Goal: Find specific page/section: Find specific page/section

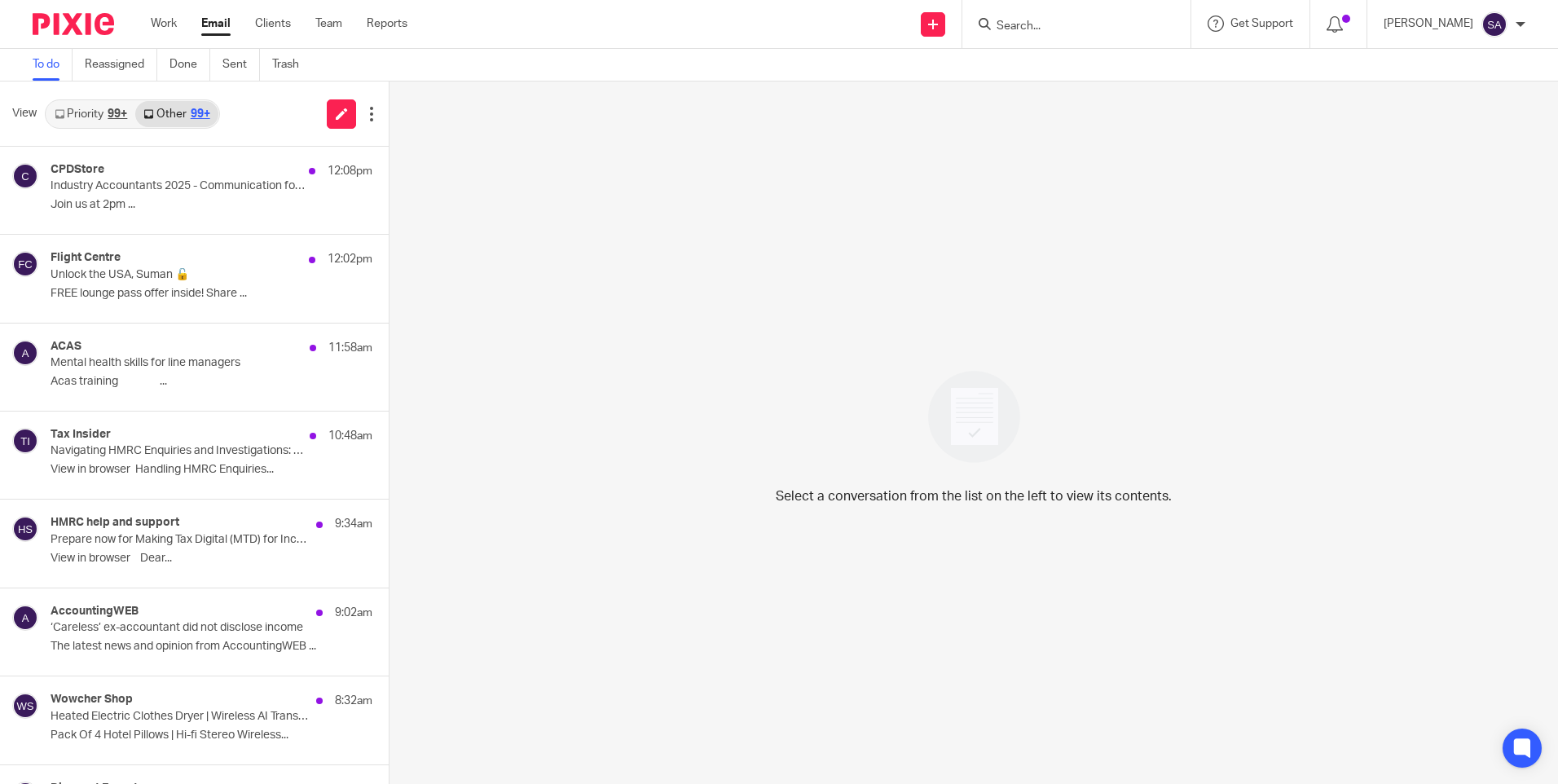
click at [120, 125] on link "Priority 99+" at bounding box center [91, 114] width 89 height 26
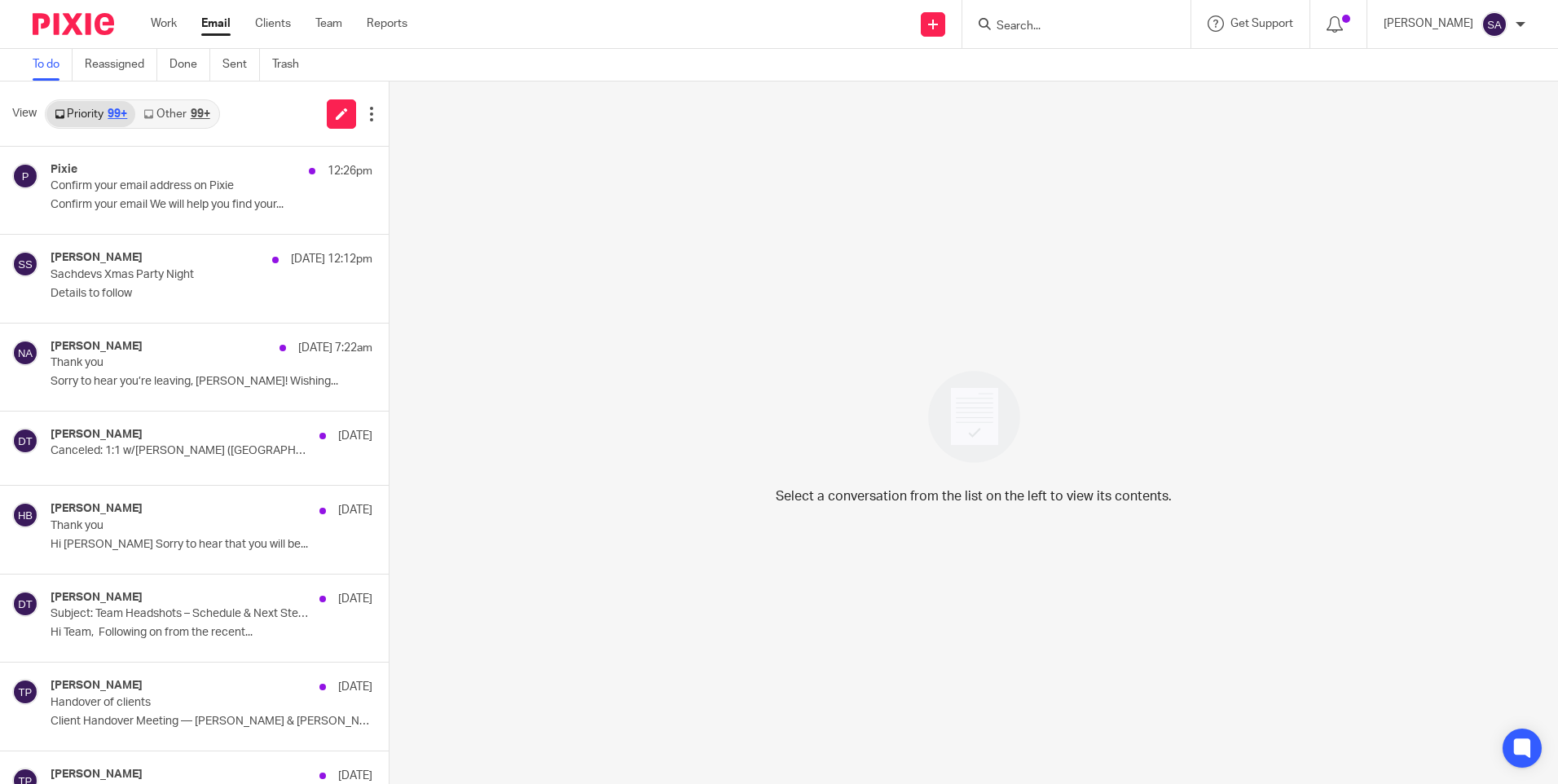
click at [172, 115] on link "Other 99+" at bounding box center [176, 114] width 82 height 26
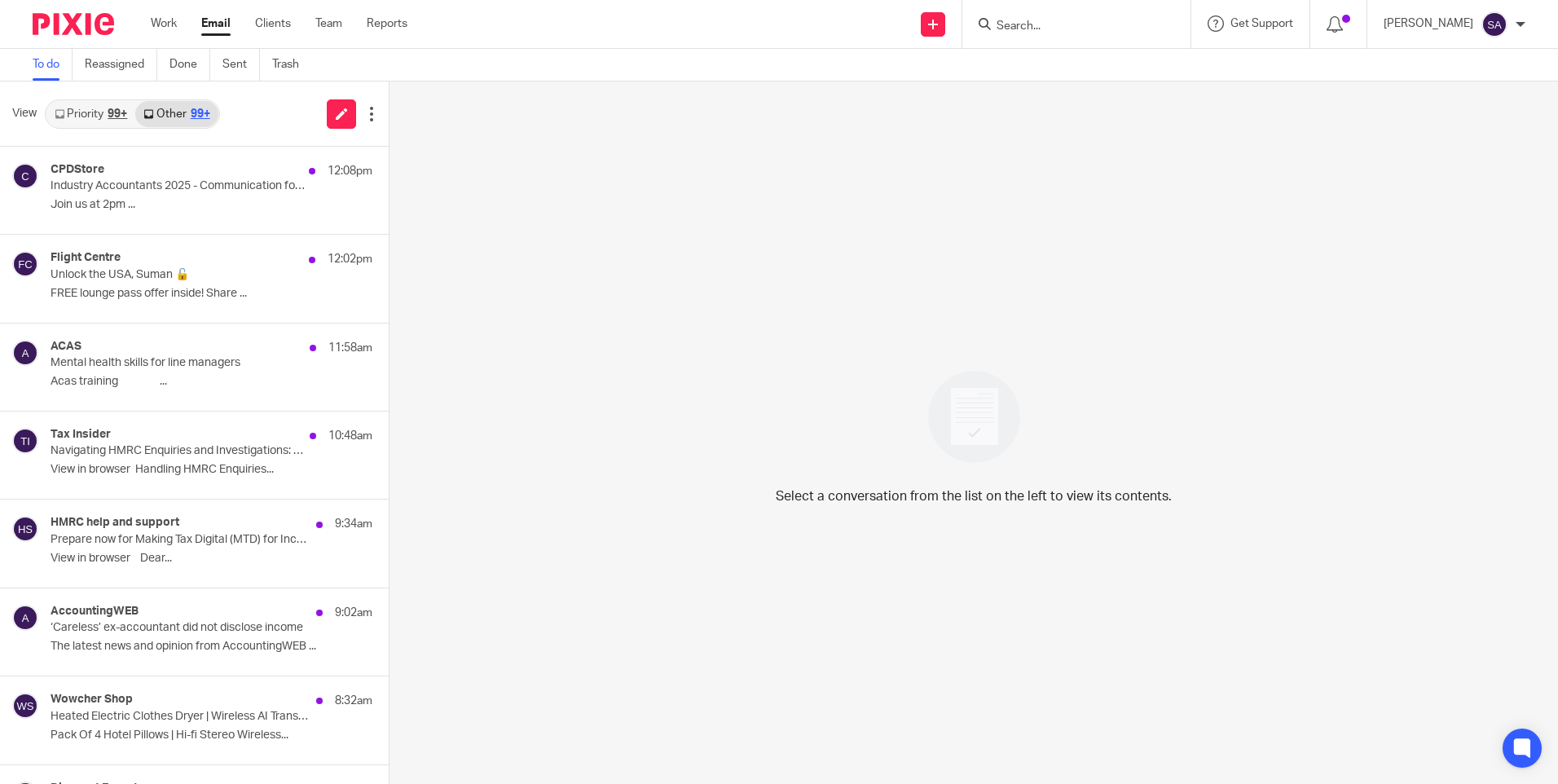
click at [674, 250] on div "Select a conversation from the list on the left to view its contents." at bounding box center [974, 433] width 1169 height 703
click at [232, 60] on link "Sent" at bounding box center [241, 65] width 38 height 31
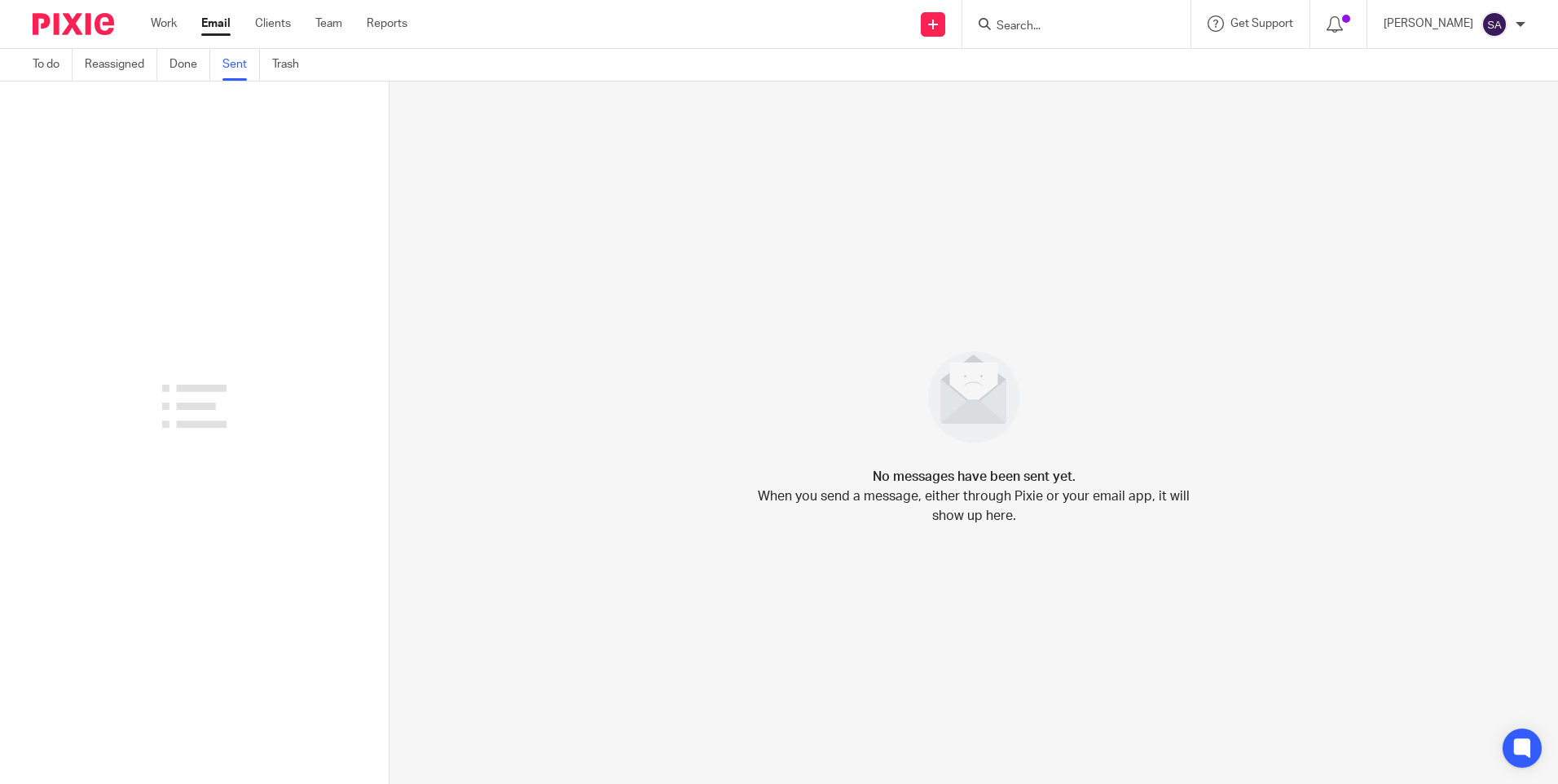
click at [1006, 480] on h4 "No messages have been sent yet." at bounding box center [974, 476] width 202 height 19
click at [1131, 300] on div "No messages have been sent yet. When you send a message, either through Pixie o…" at bounding box center [974, 433] width 1169 height 703
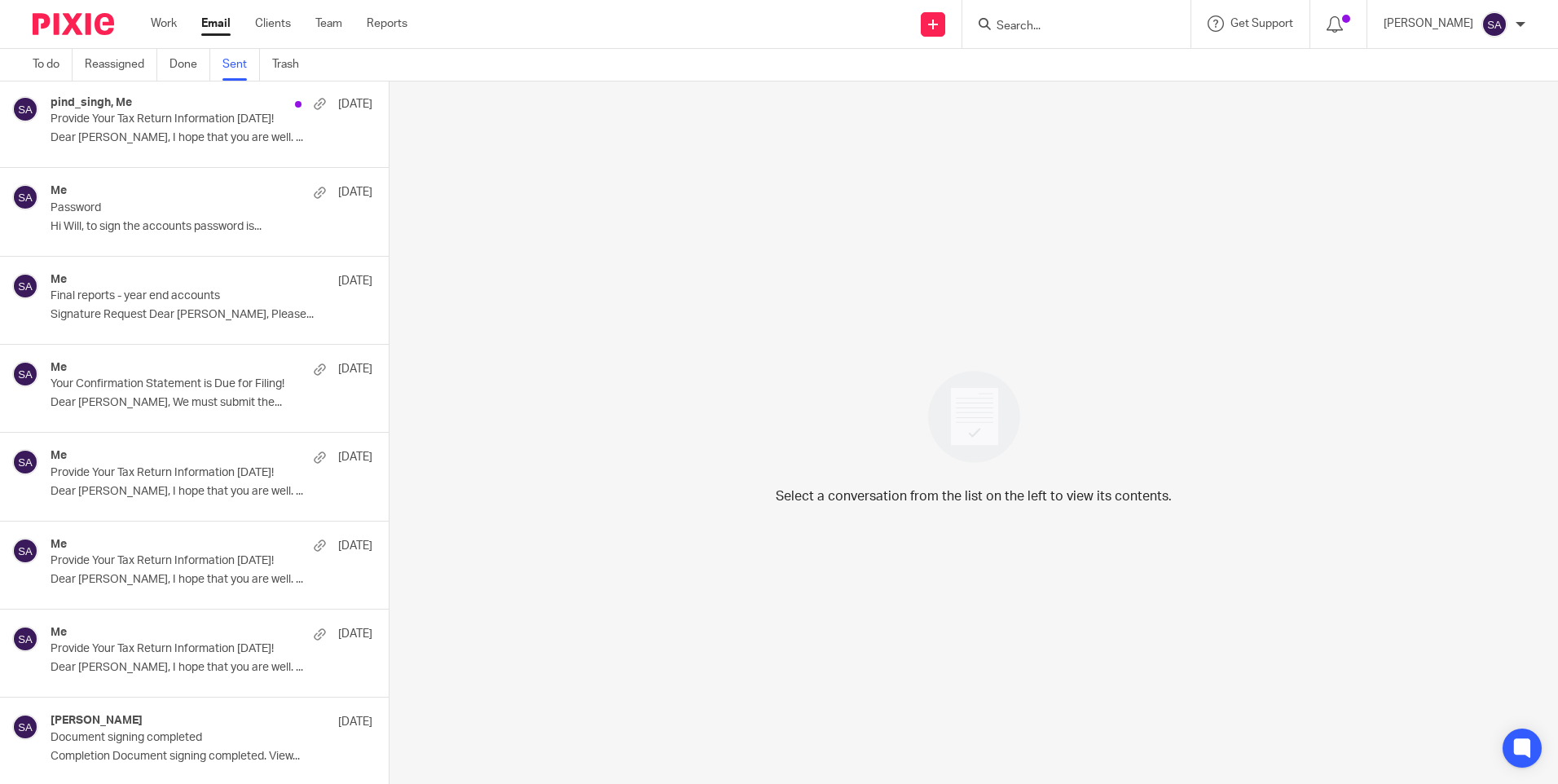
scroll to position [2732, 0]
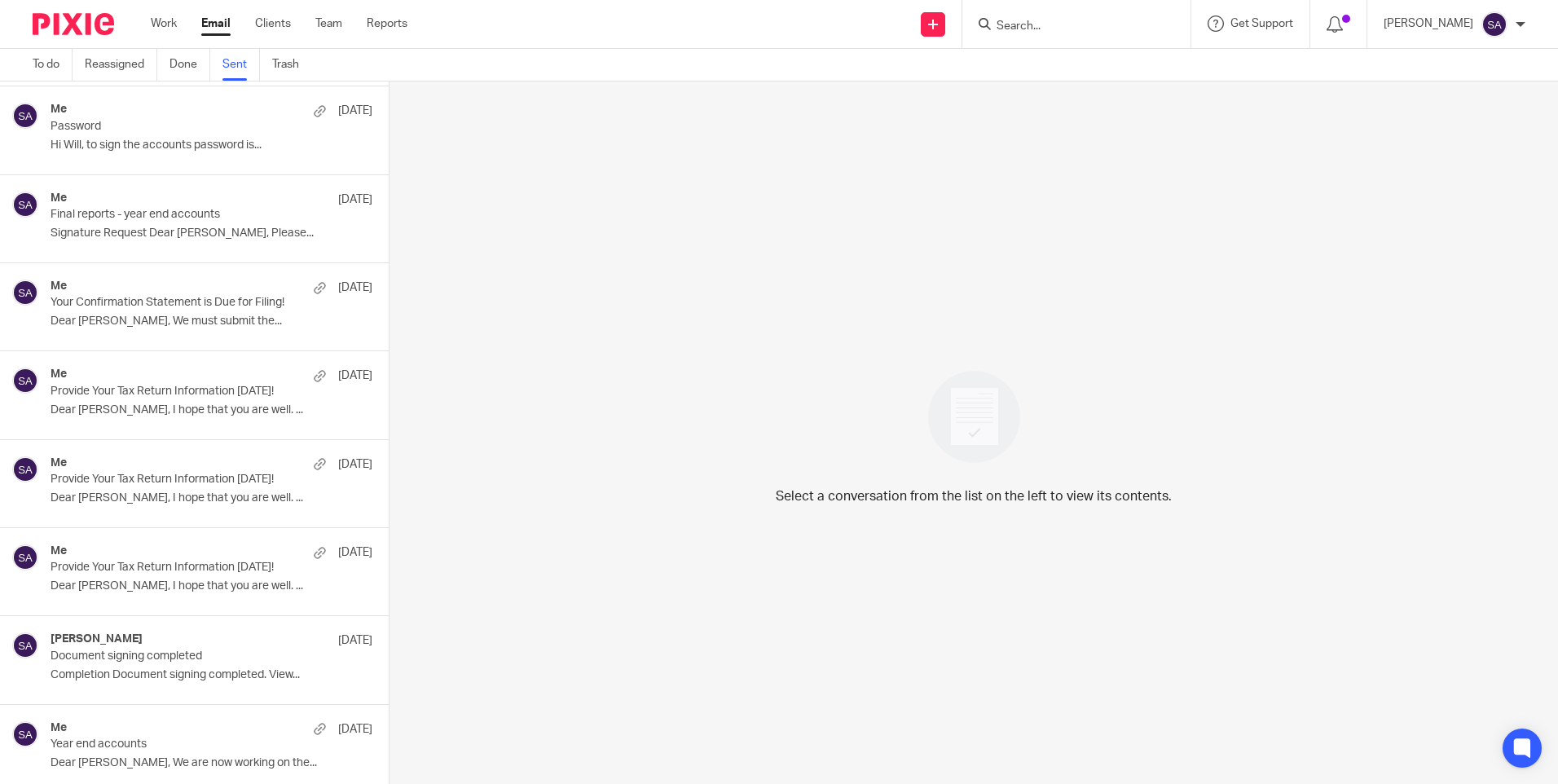
click at [1515, 27] on div at bounding box center [1520, 24] width 10 height 10
click at [1454, 85] on span "Email integration" at bounding box center [1475, 89] width 85 height 11
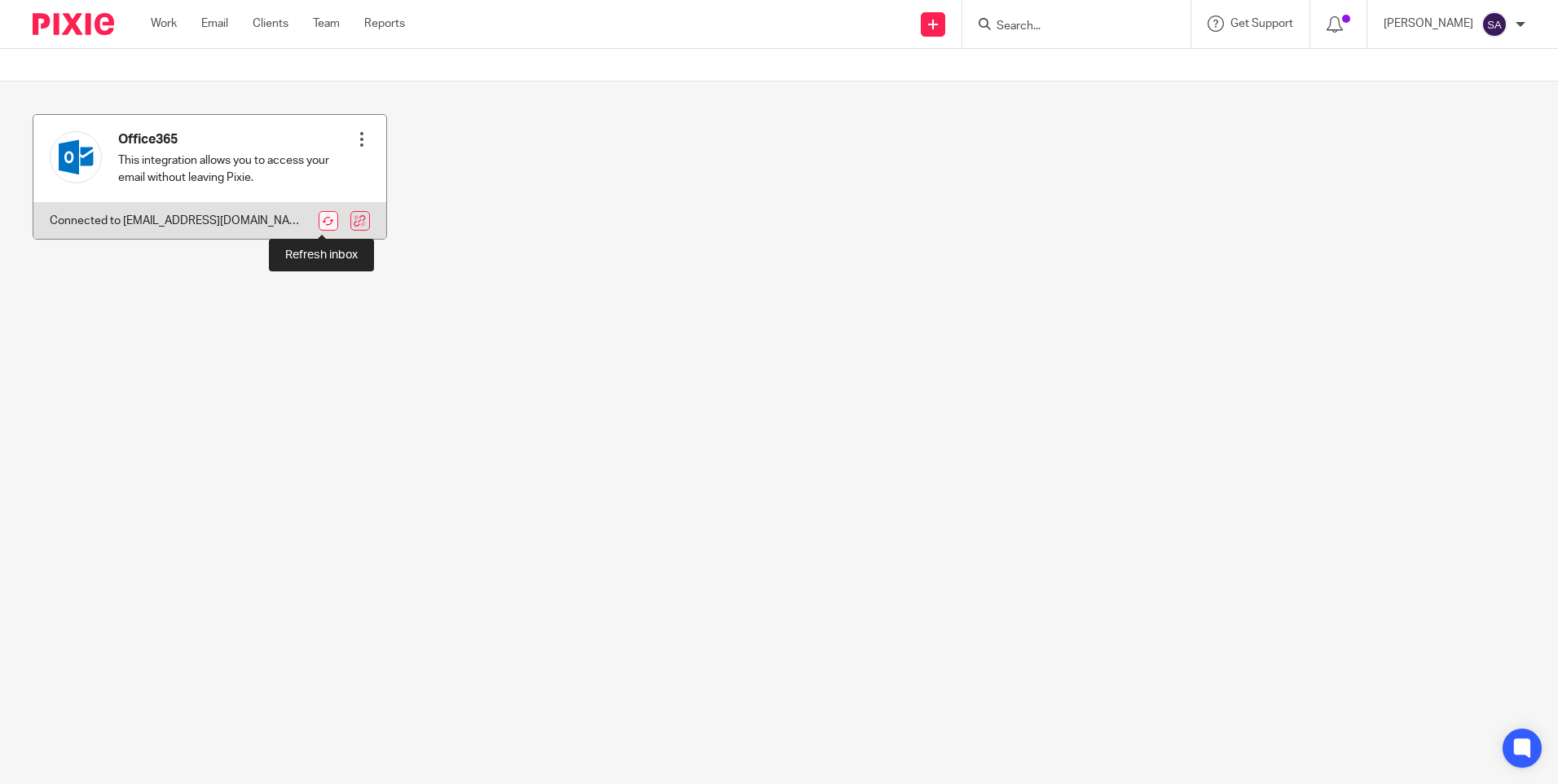
click at [325, 216] on link at bounding box center [328, 220] width 19 height 19
click at [356, 142] on div at bounding box center [362, 140] width 17 height 17
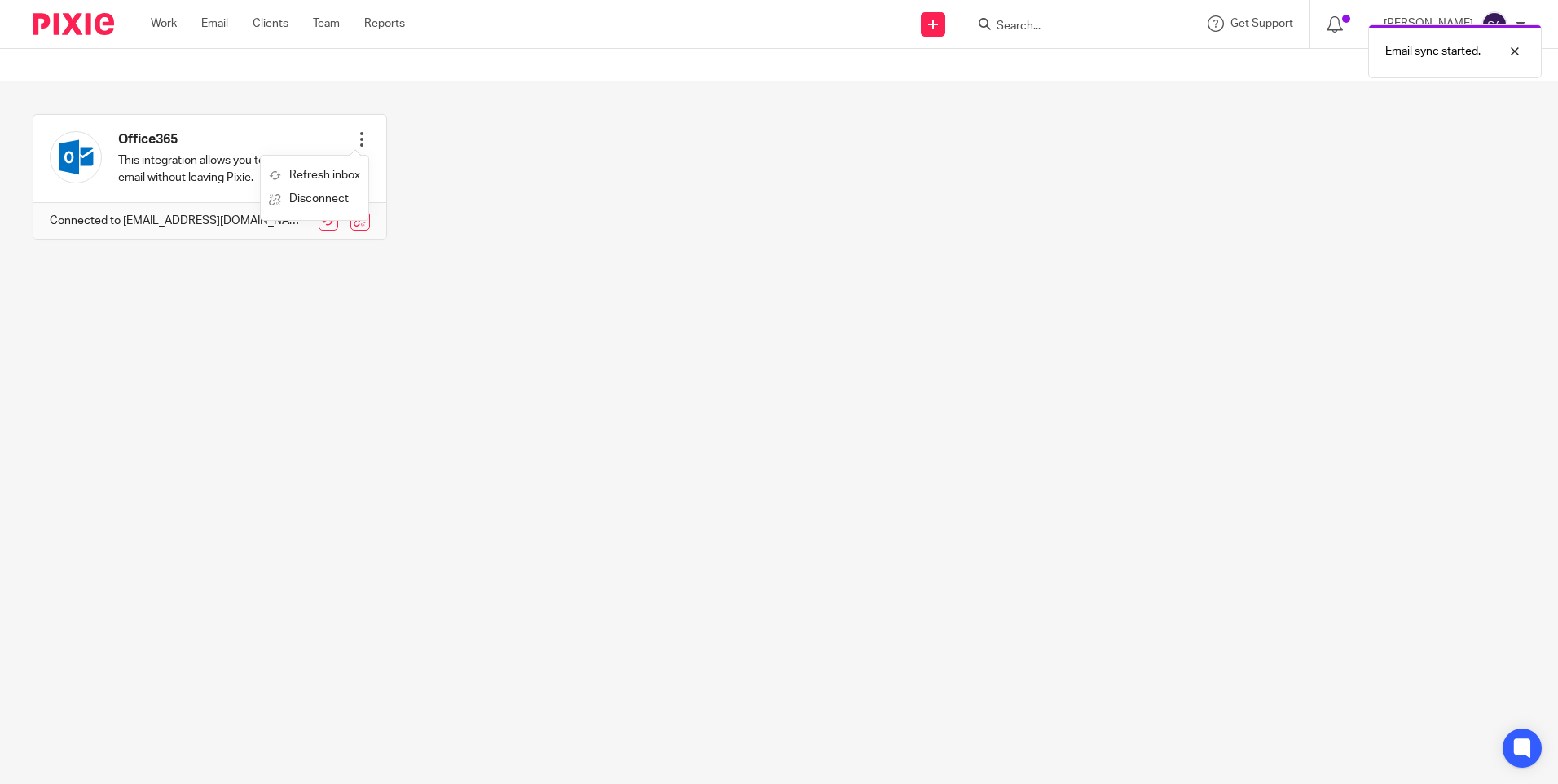
click at [196, 277] on section "Office365 This integration allows you to access your email without leaving Pixi…" at bounding box center [779, 189] width 1558 height 215
click at [210, 38] on div "Work Email Clients Team Reports Work Email Clients Team Reports Settings" at bounding box center [281, 24] width 295 height 48
click at [207, 28] on link "Email" at bounding box center [215, 24] width 27 height 17
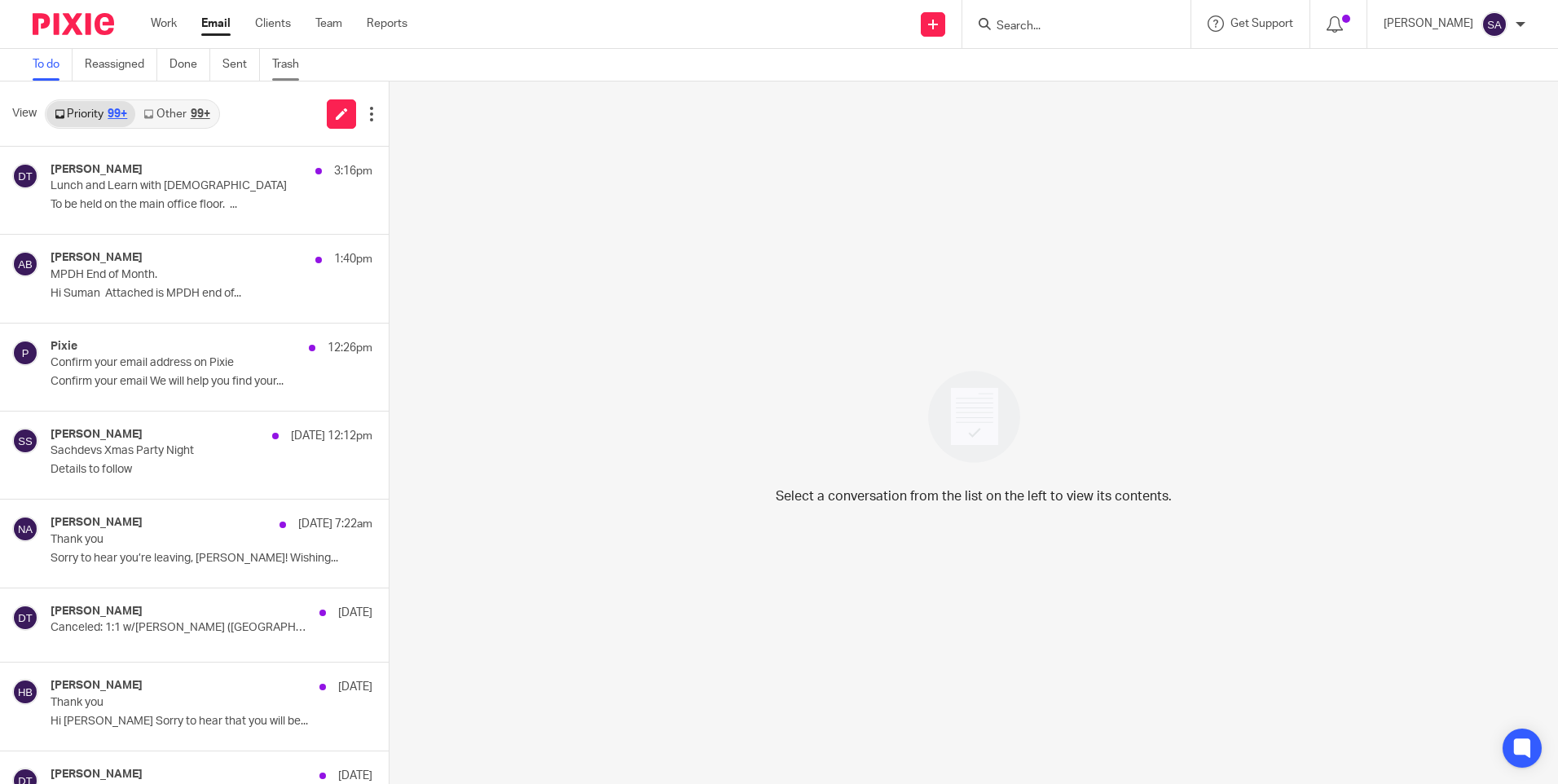
click at [278, 63] on link "Trash" at bounding box center [291, 65] width 39 height 31
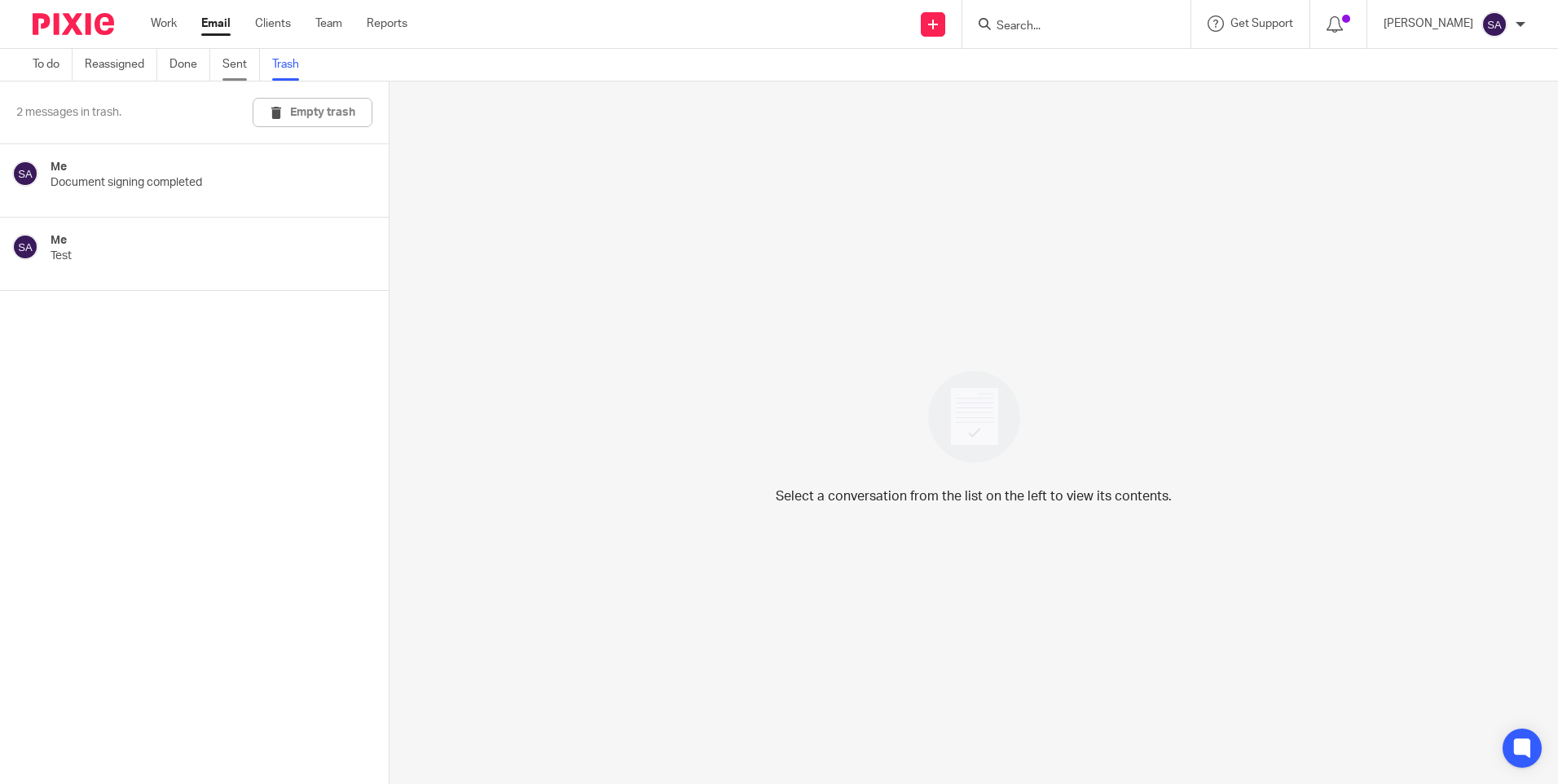
click at [244, 56] on link "Sent" at bounding box center [241, 65] width 38 height 31
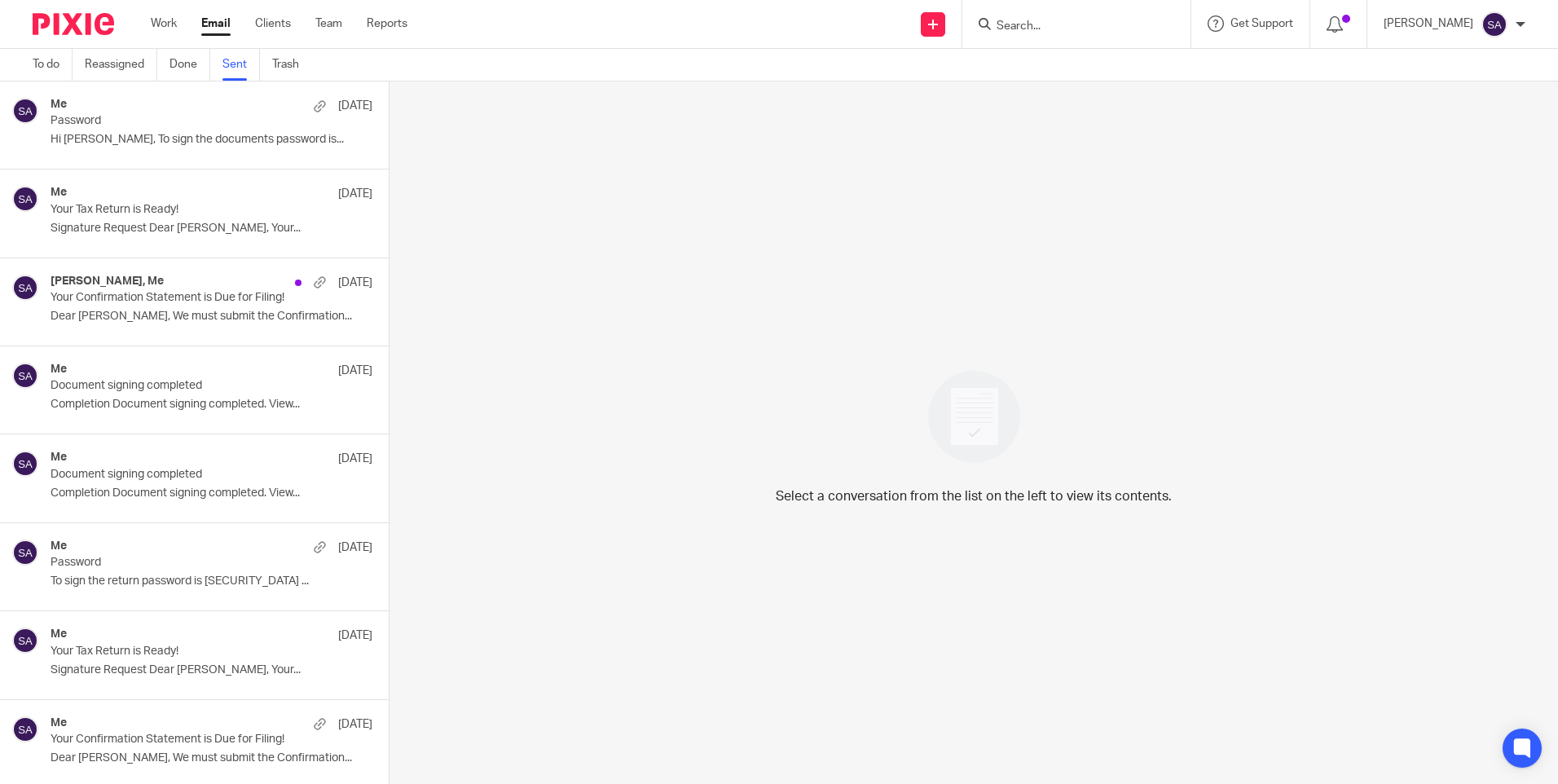
click at [179, 63] on link "Done" at bounding box center [190, 65] width 41 height 31
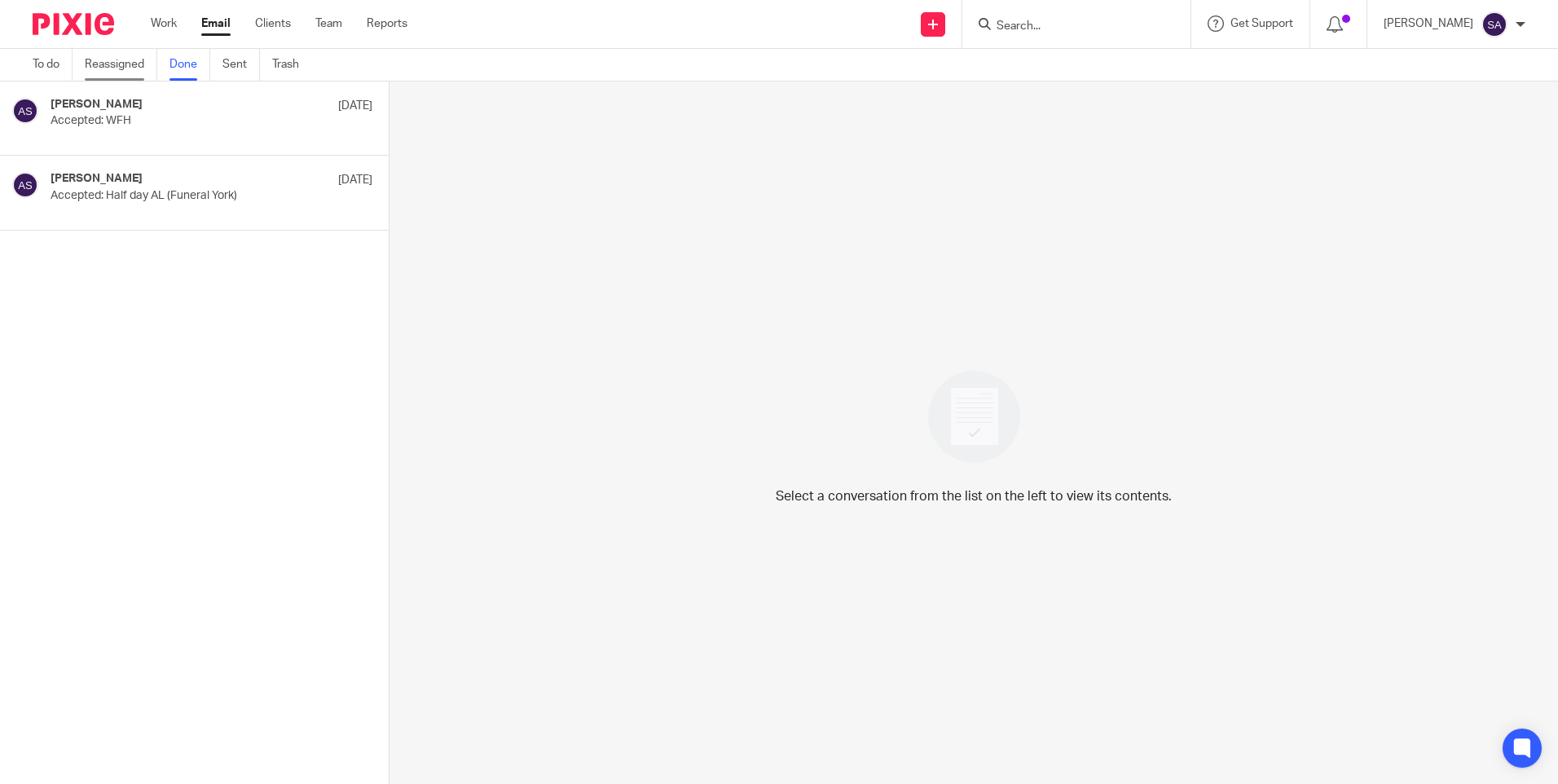
click at [111, 65] on link "Reassigned" at bounding box center [121, 65] width 72 height 31
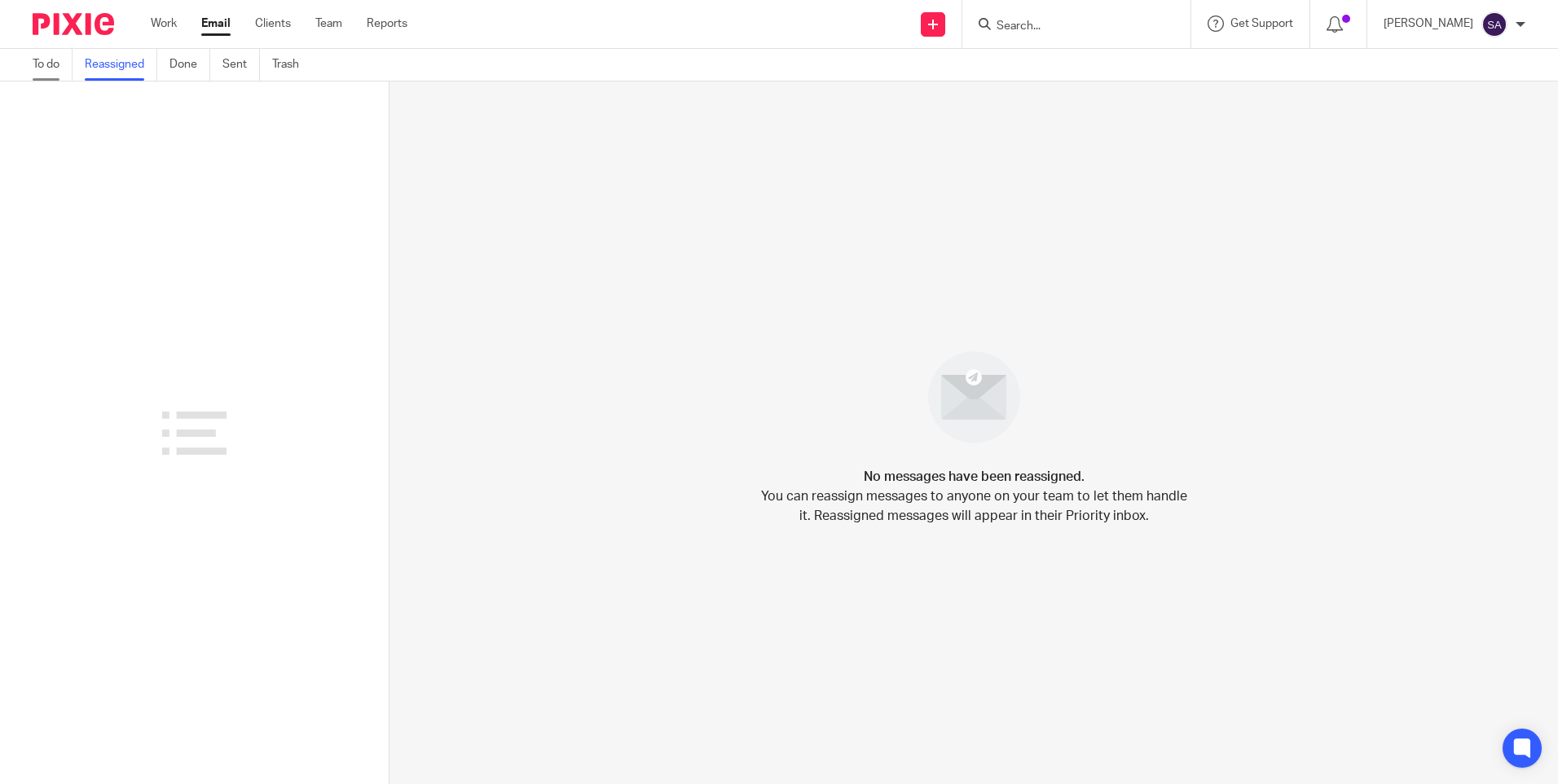
click at [53, 68] on link "To do" at bounding box center [52, 65] width 40 height 31
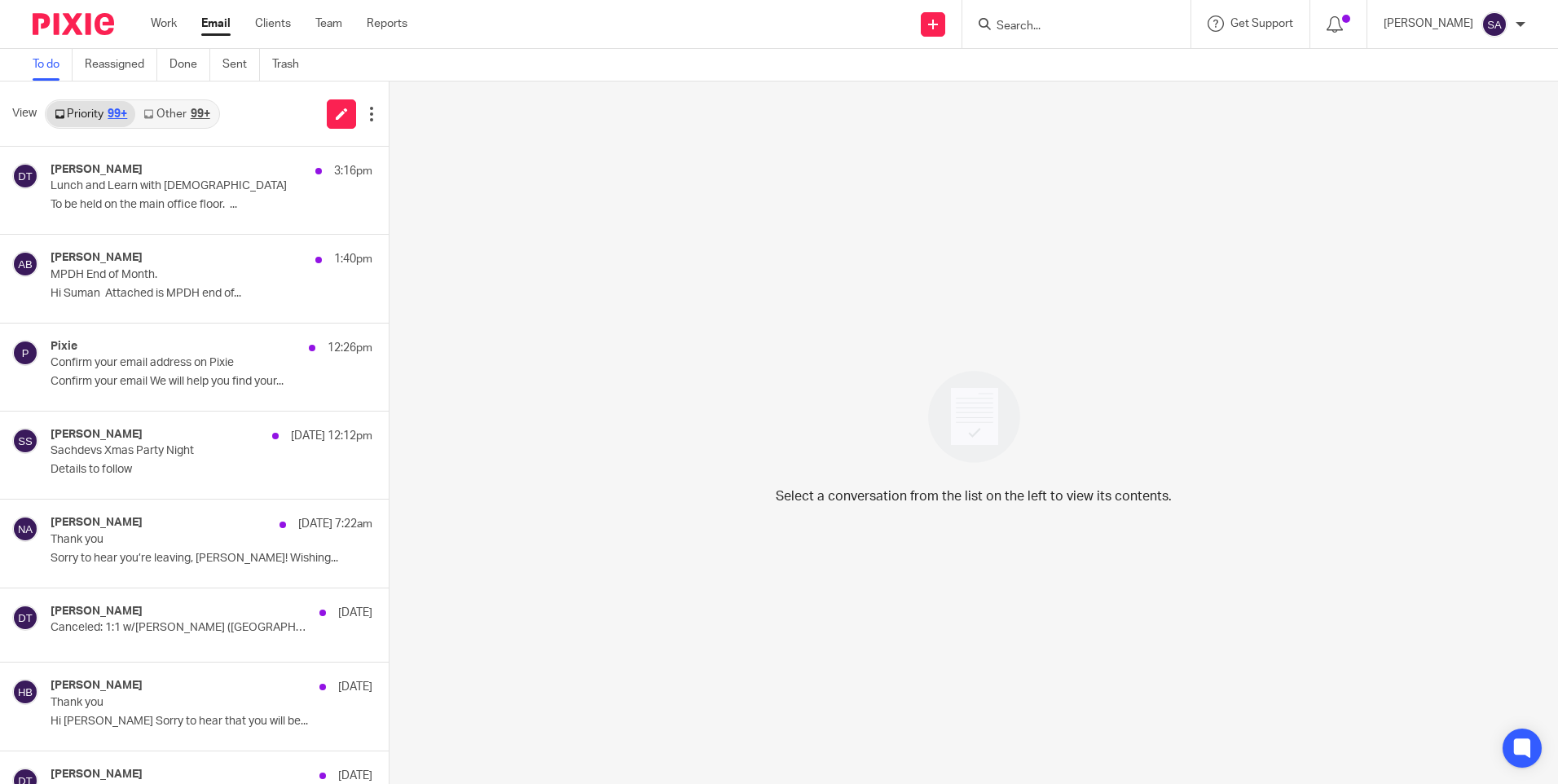
click at [196, 128] on div "Priority 99+ Other 99+" at bounding box center [132, 115] width 176 height 30
click at [177, 119] on link "Other 99+" at bounding box center [176, 114] width 82 height 26
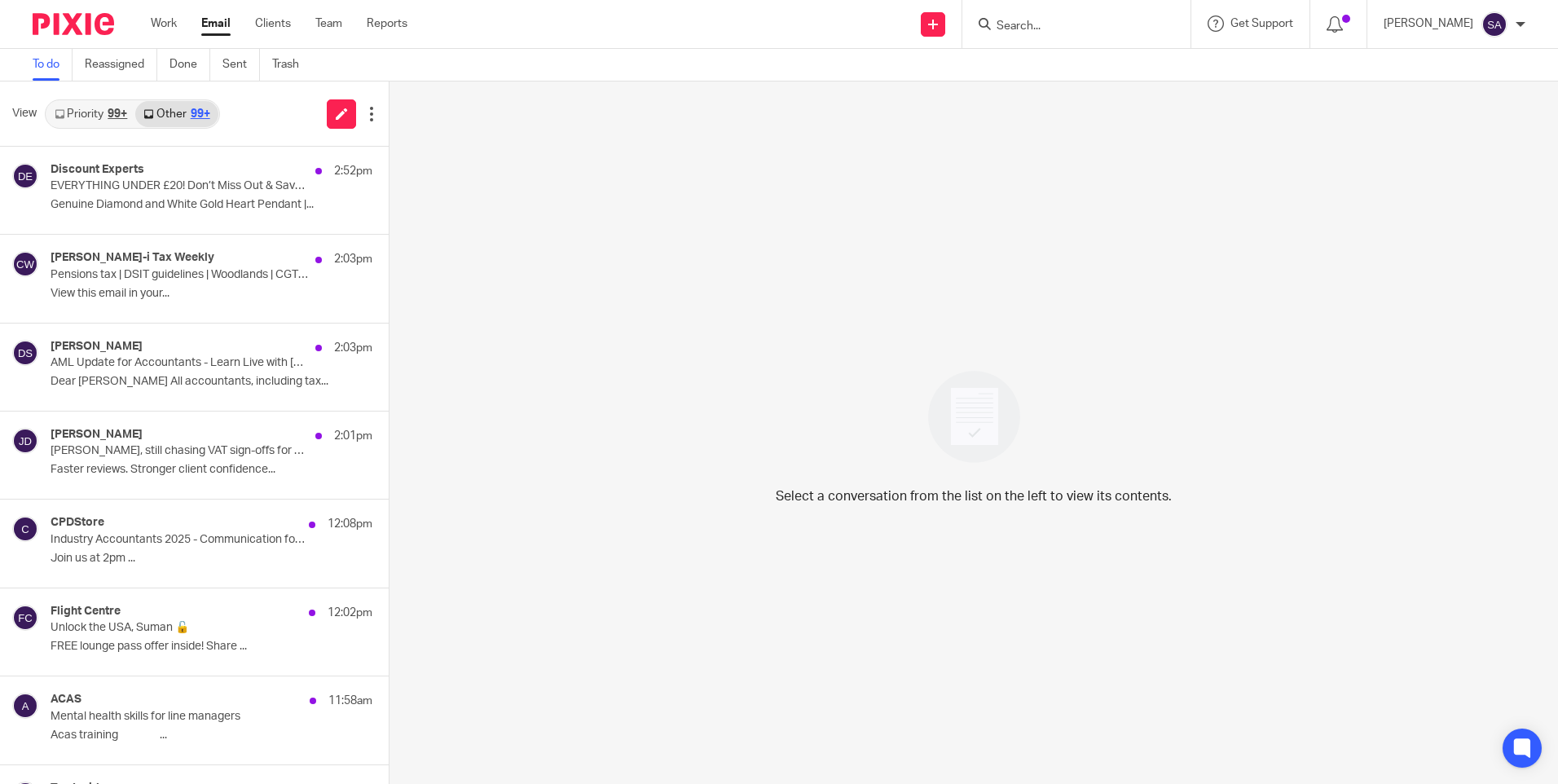
click at [99, 124] on link "Priority 99+" at bounding box center [91, 114] width 89 height 26
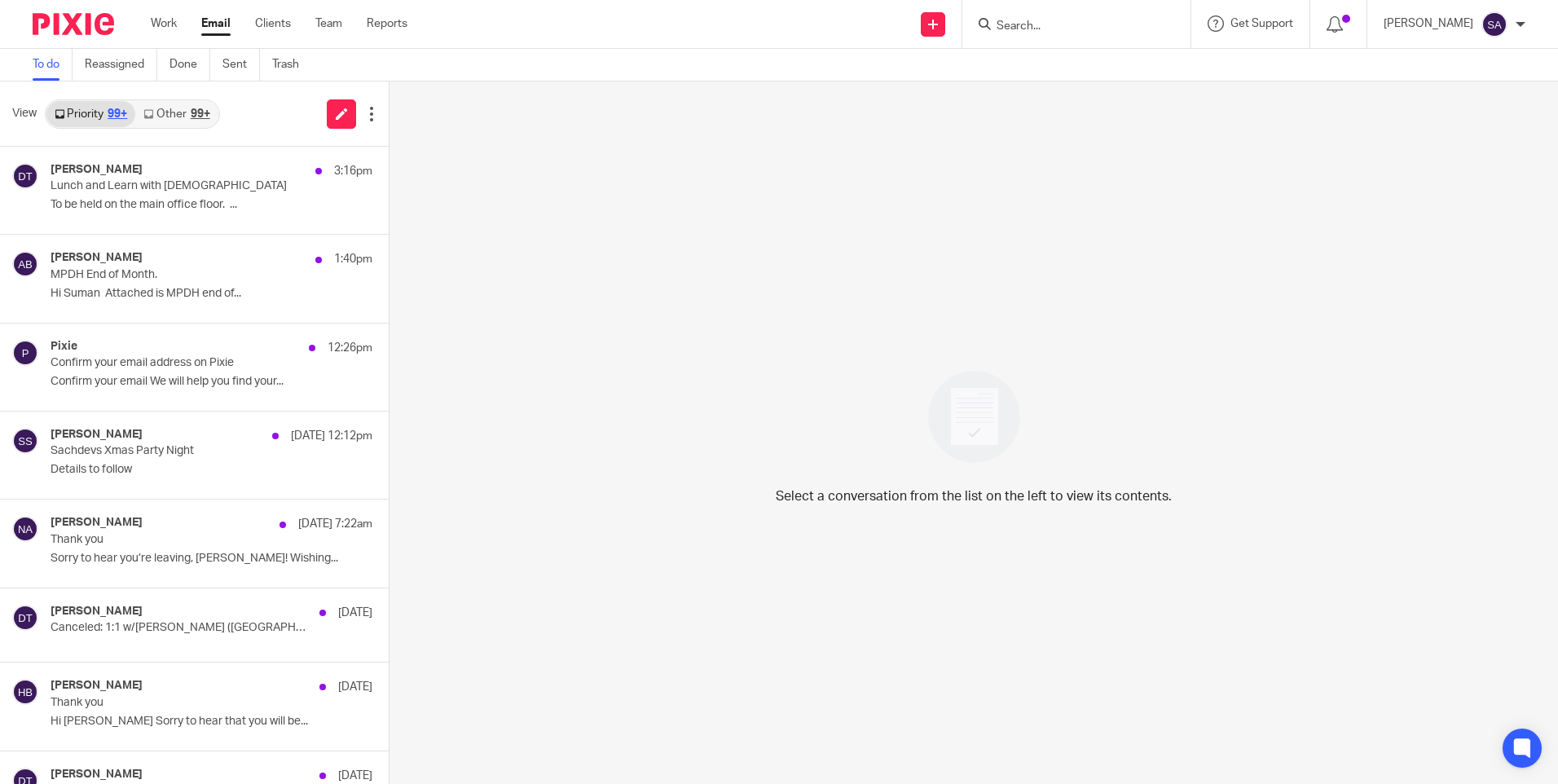
click at [210, 108] on div "99+" at bounding box center [200, 114] width 19 height 11
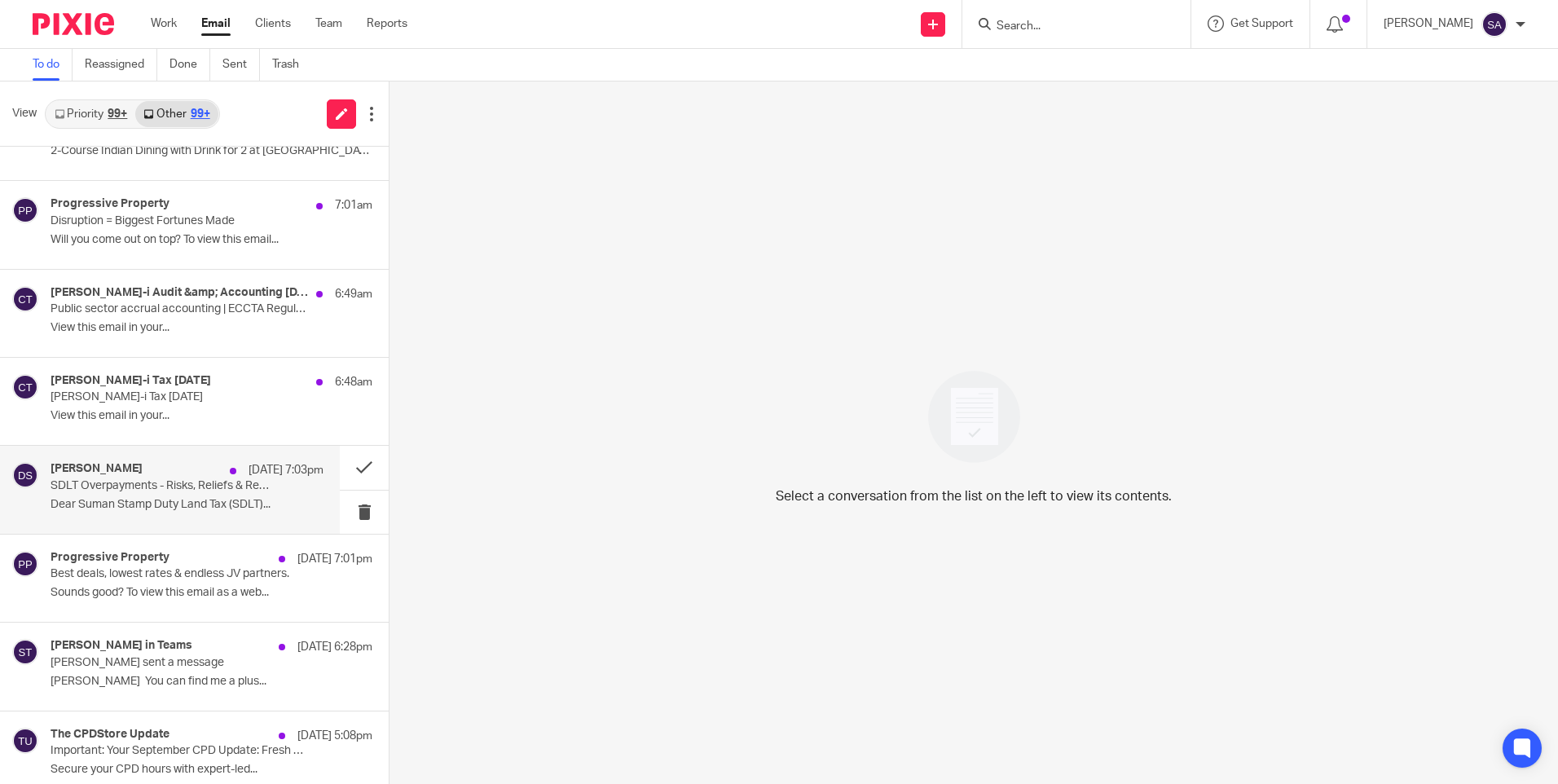
scroll to position [1292, 0]
click at [253, 480] on p "SDLT Overpayments - Risks, Reliefs & Recovery - Webinar" at bounding box center [160, 484] width 218 height 14
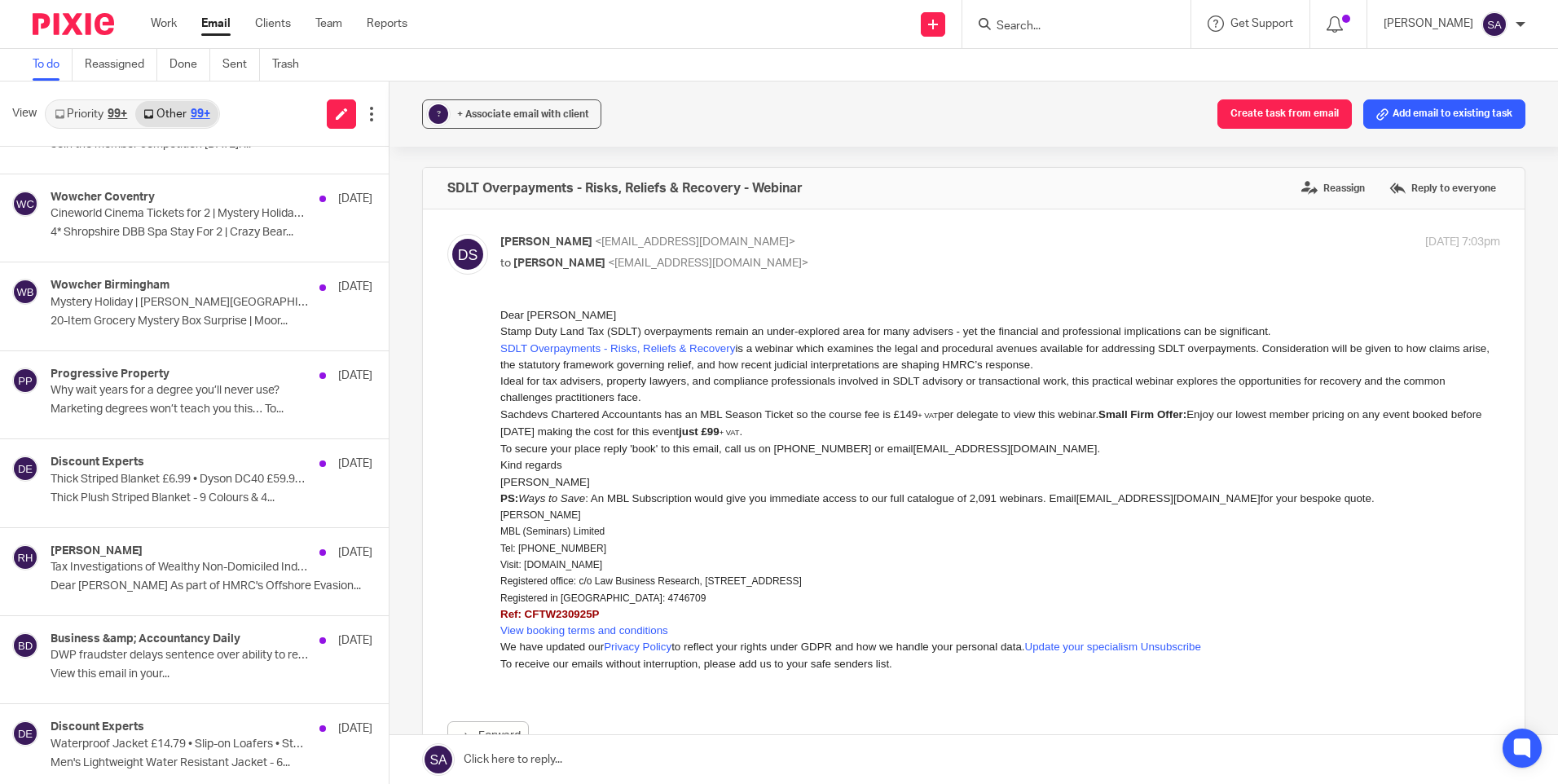
scroll to position [8245, 0]
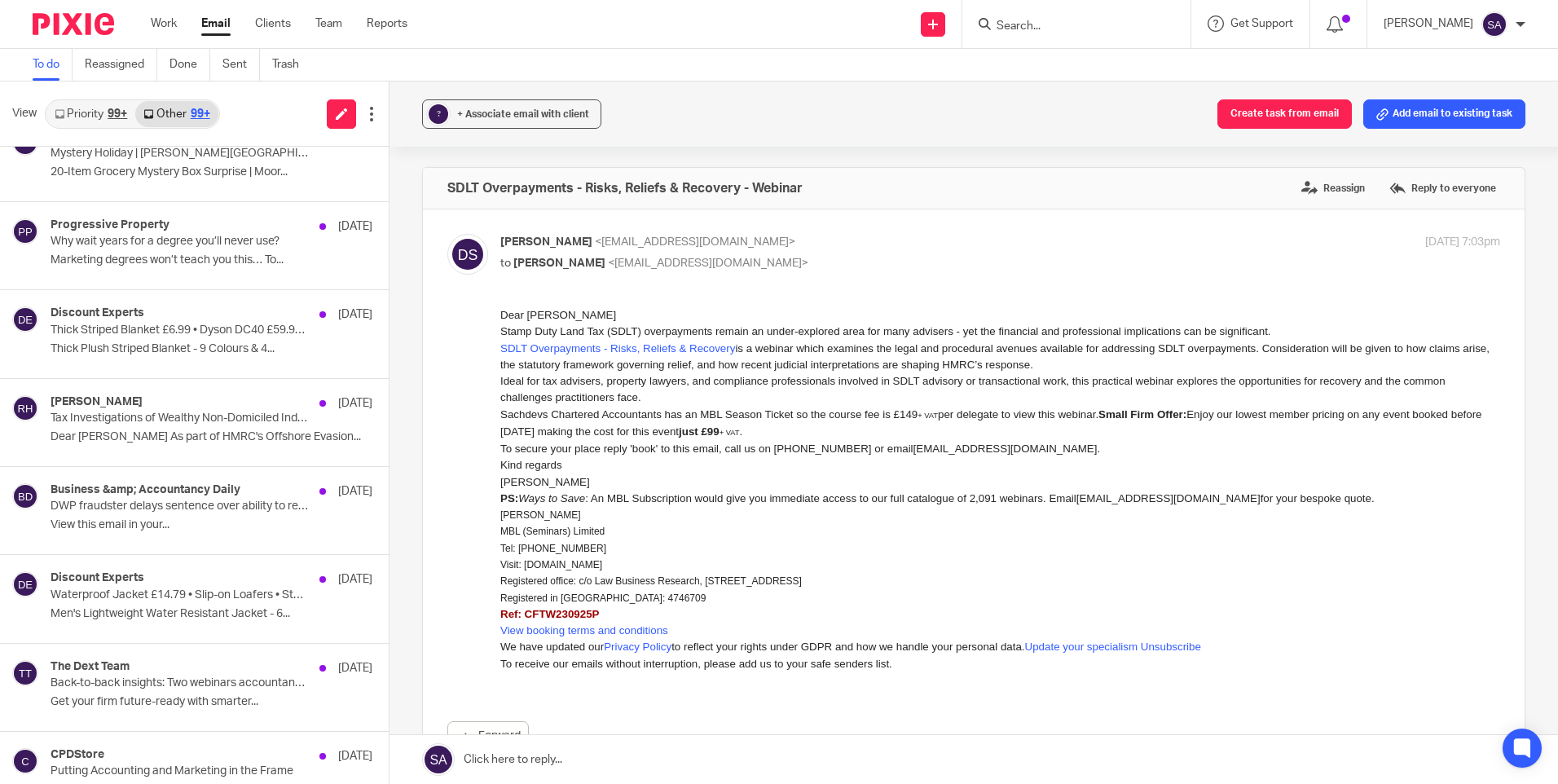
click at [1023, 30] on input "Search" at bounding box center [1068, 27] width 147 height 15
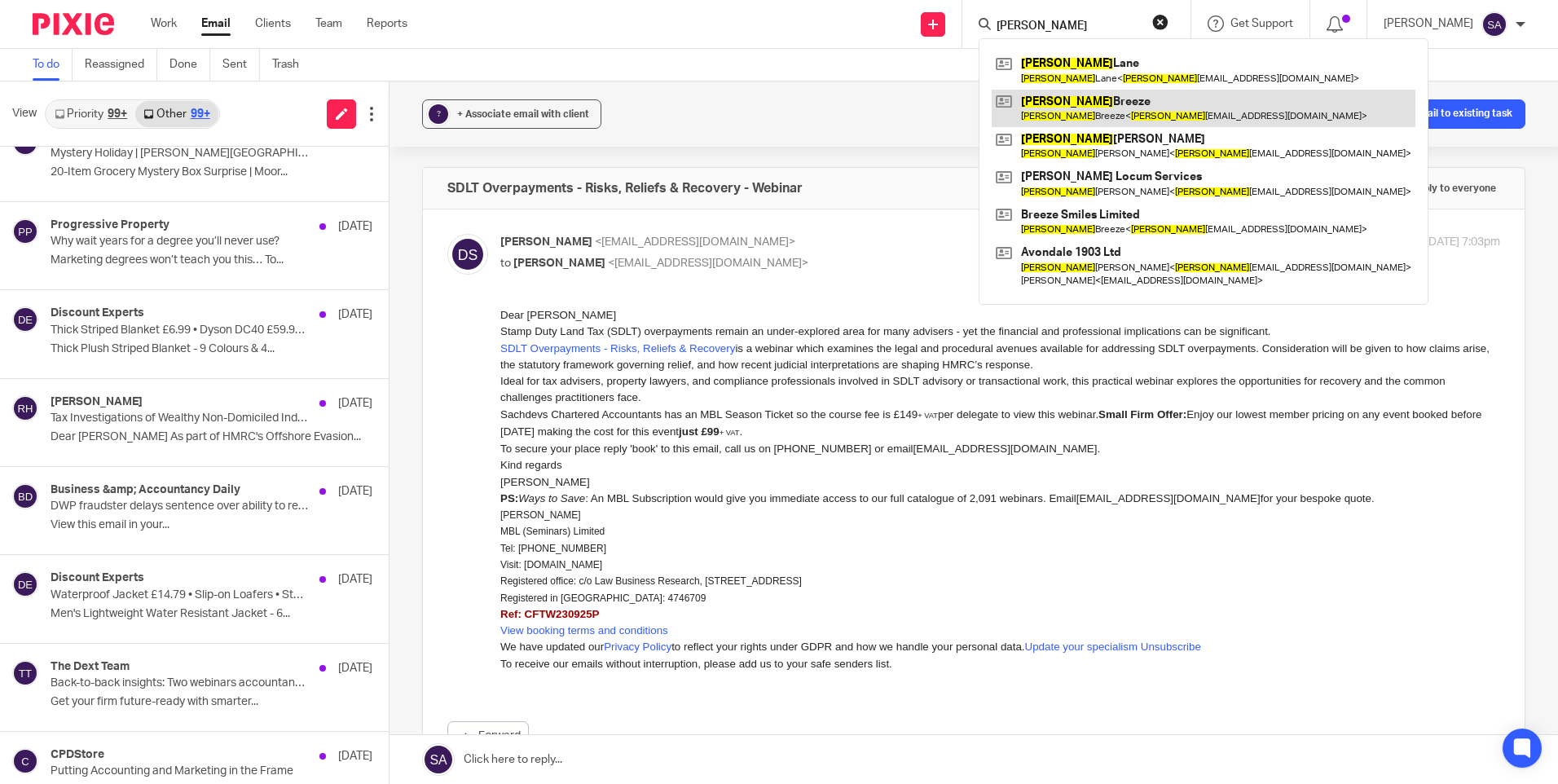
type input "hannah"
click at [1122, 105] on link at bounding box center [1204, 108] width 423 height 38
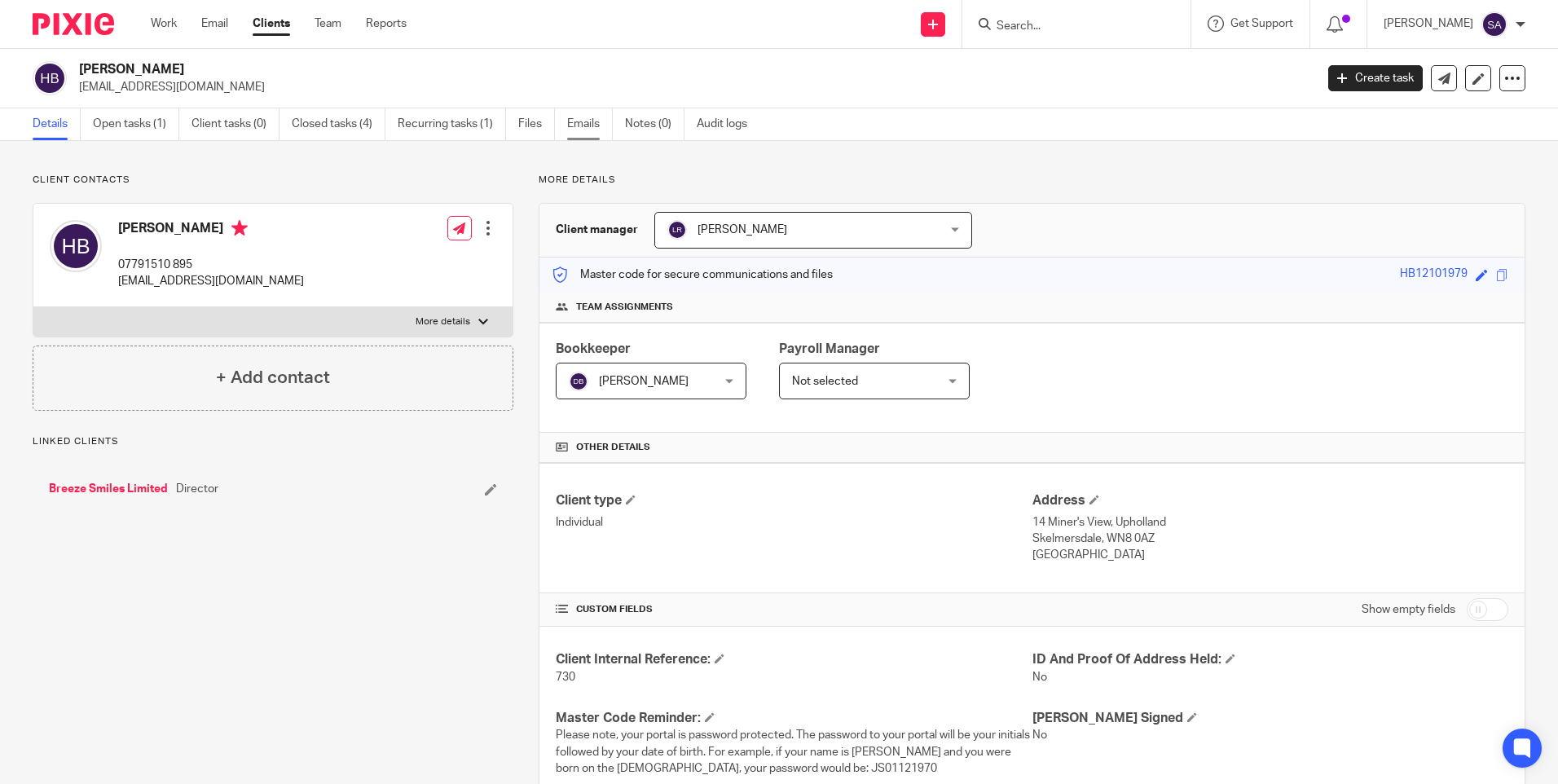
click at [573, 125] on link "Emails" at bounding box center [589, 124] width 45 height 31
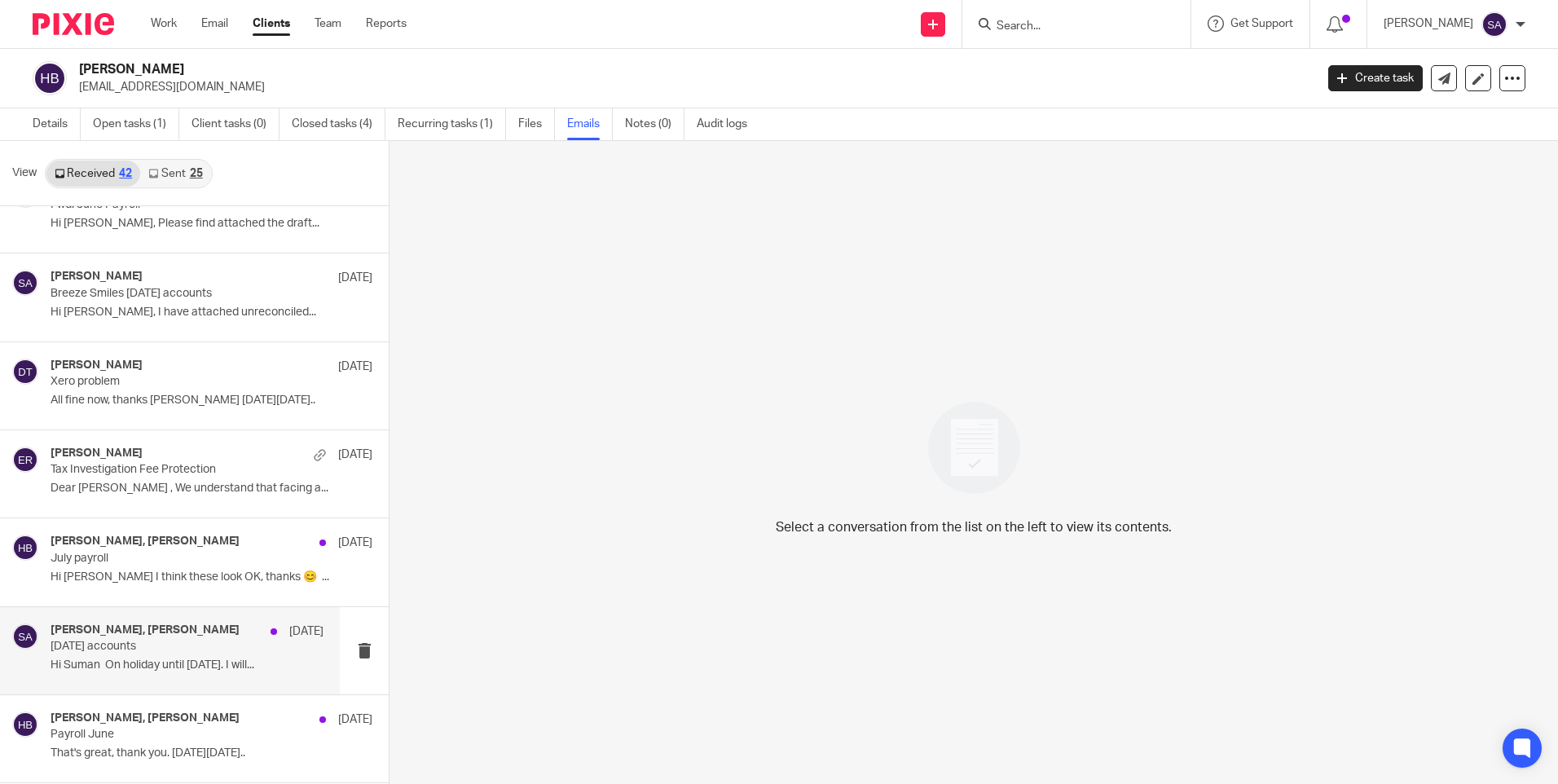
scroll to position [458, 0]
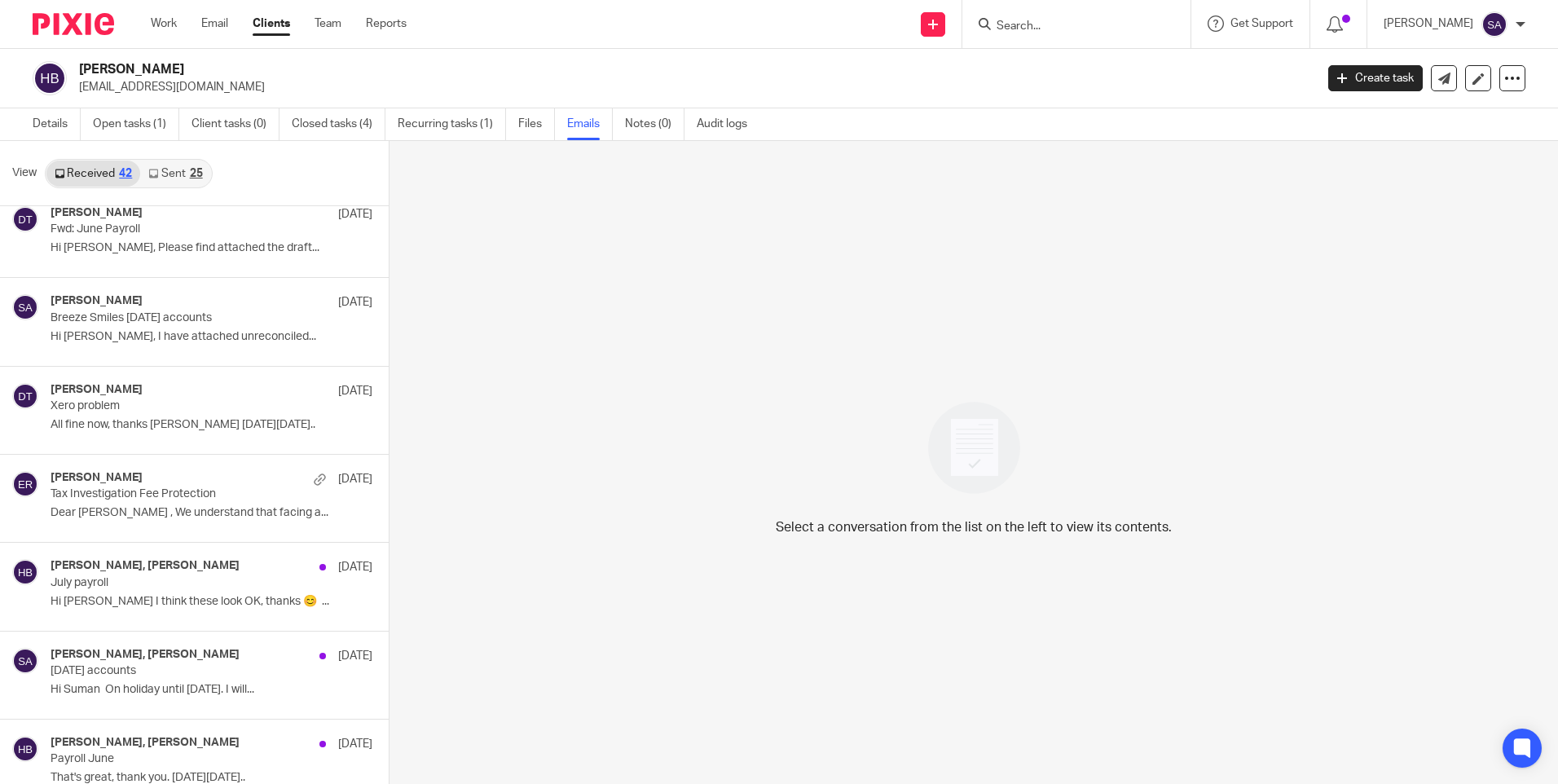
click at [163, 172] on link "Sent 25" at bounding box center [176, 174] width 70 height 26
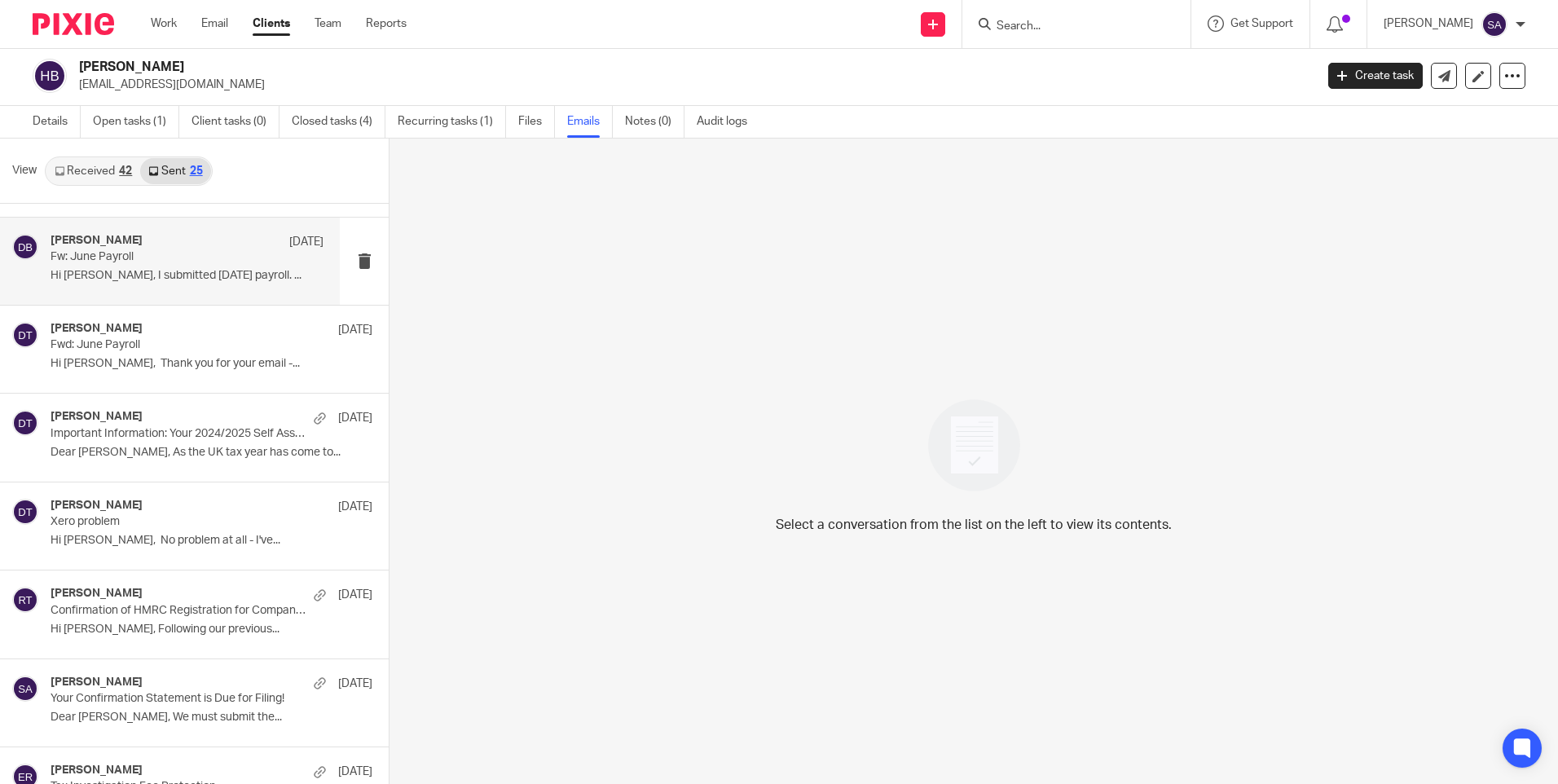
scroll to position [244, 0]
